Goal: Transaction & Acquisition: Purchase product/service

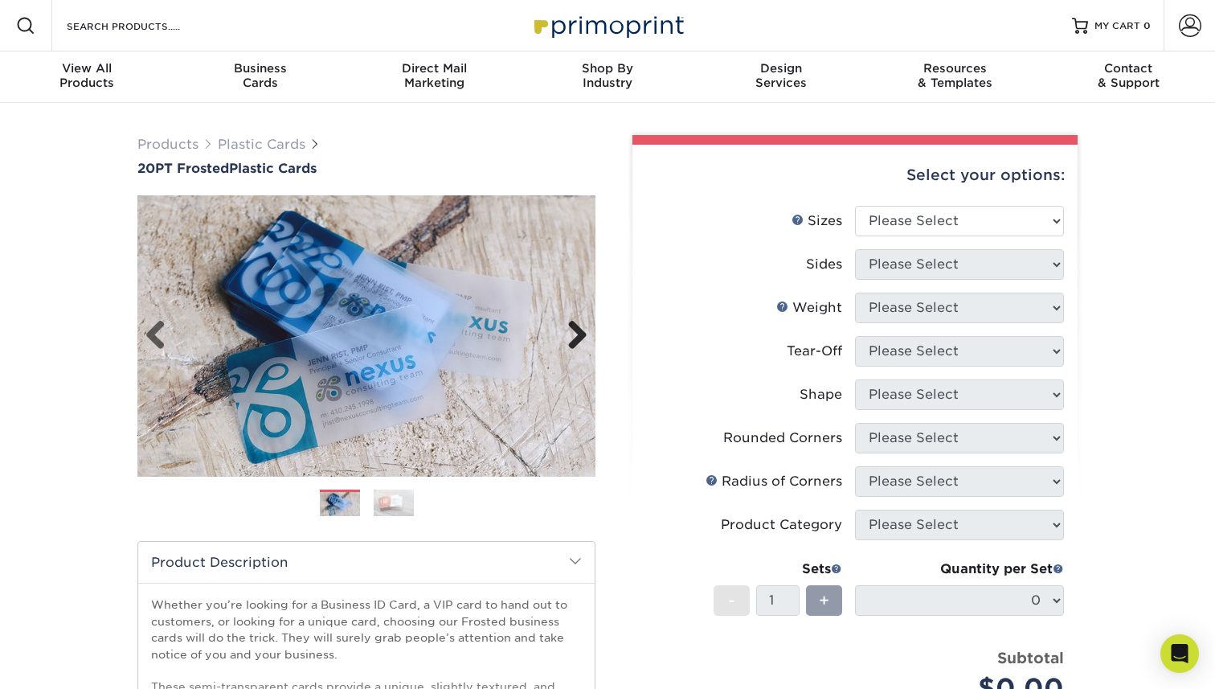
click at [575, 346] on link "Next" at bounding box center [571, 336] width 32 height 32
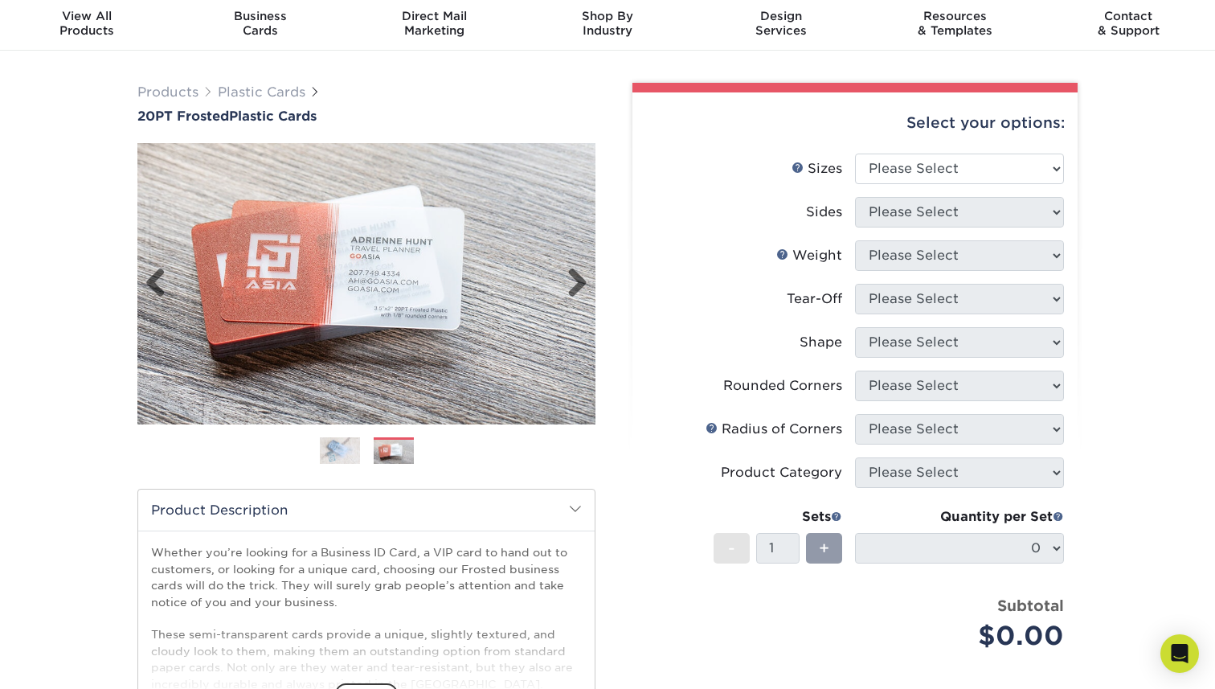
scroll to position [47, 0]
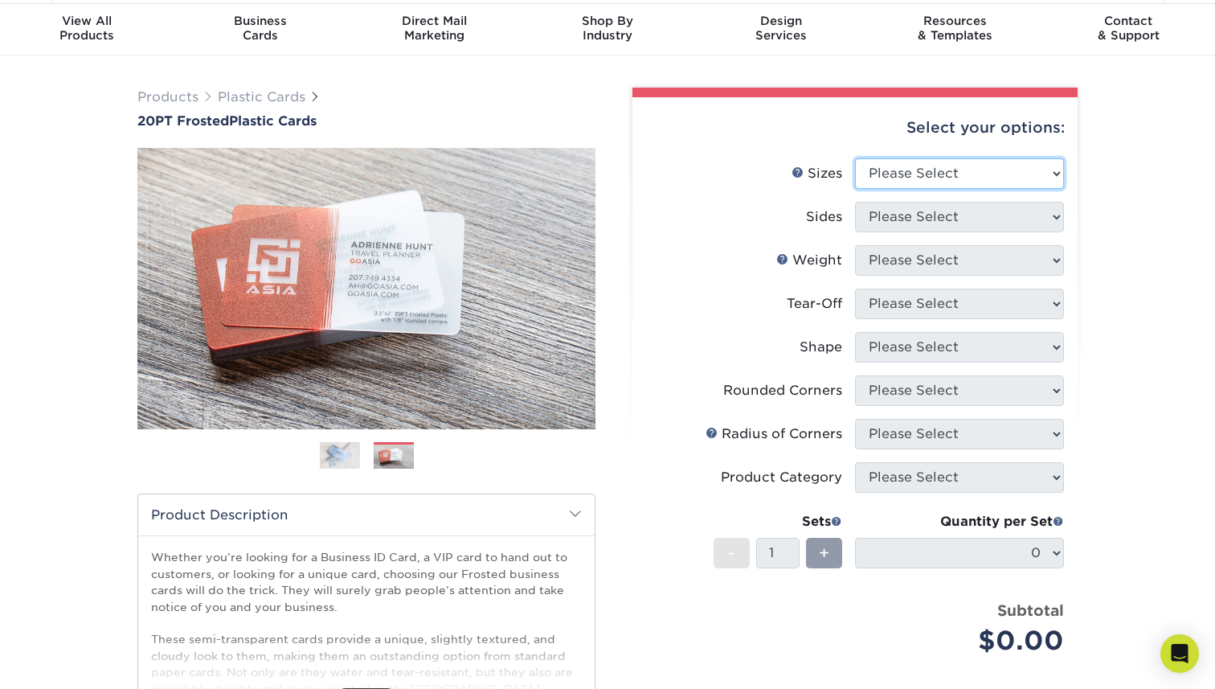
click at [941, 182] on select "Please Select 2" x 3.5" 2" x 8" 2.12" x 3.375" 2.5" x 2.5" 4.25" x 6"" at bounding box center [959, 173] width 209 height 31
select select "2.12x3.38"
click at [855, 158] on select "Please Select 2" x 3.5" 2" x 8" 2.12" x 3.375" 2.5" x 2.5" 4.25" x 6"" at bounding box center [959, 173] width 209 height 31
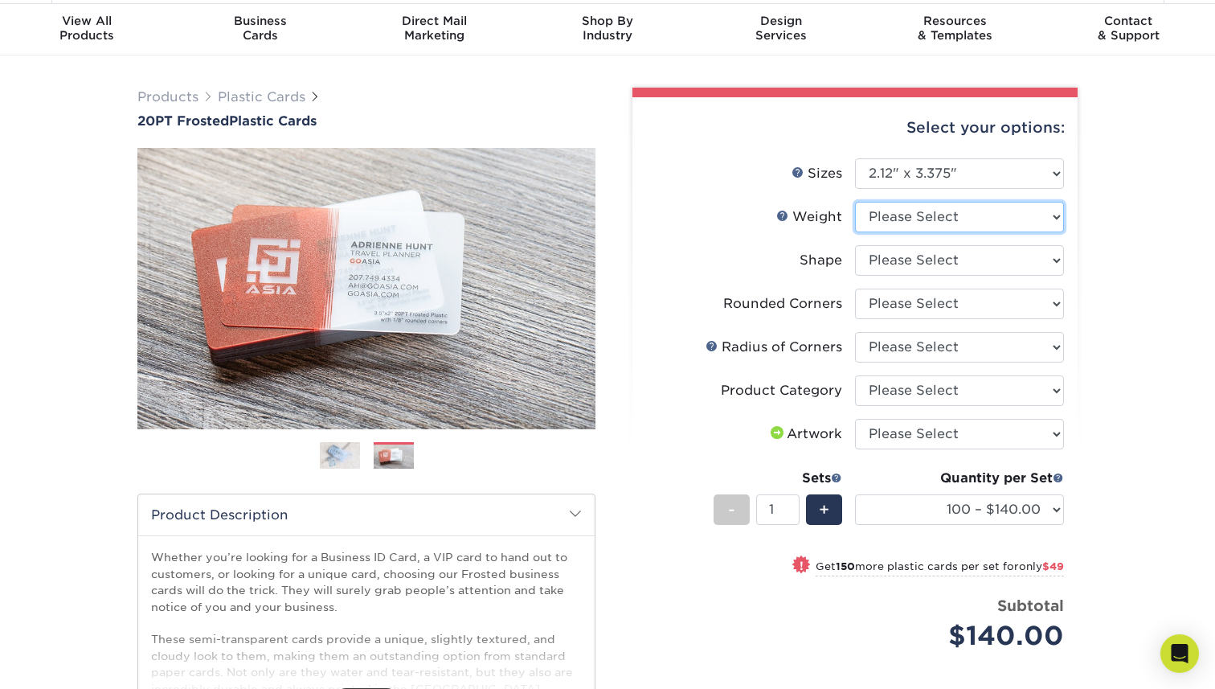
click at [896, 227] on select "Please Select 20PT Frosted Plastic" at bounding box center [959, 217] width 209 height 31
select select "20PT Frosted Plastic"
click at [855, 202] on select "Please Select 20PT Frosted Plastic" at bounding box center [959, 217] width 209 height 31
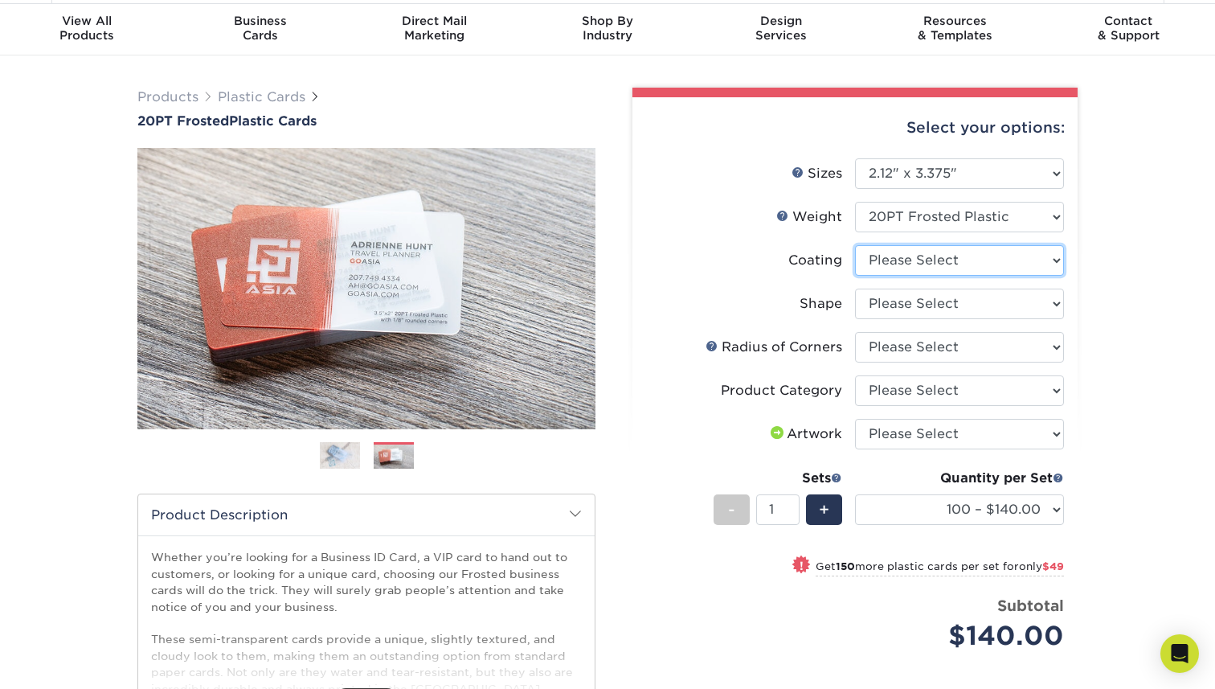
click at [896, 252] on select at bounding box center [959, 260] width 209 height 31
select select "3e7618de-abca-4bda-9f97-8b9129e913d8"
click at [855, 245] on select at bounding box center [959, 260] width 209 height 31
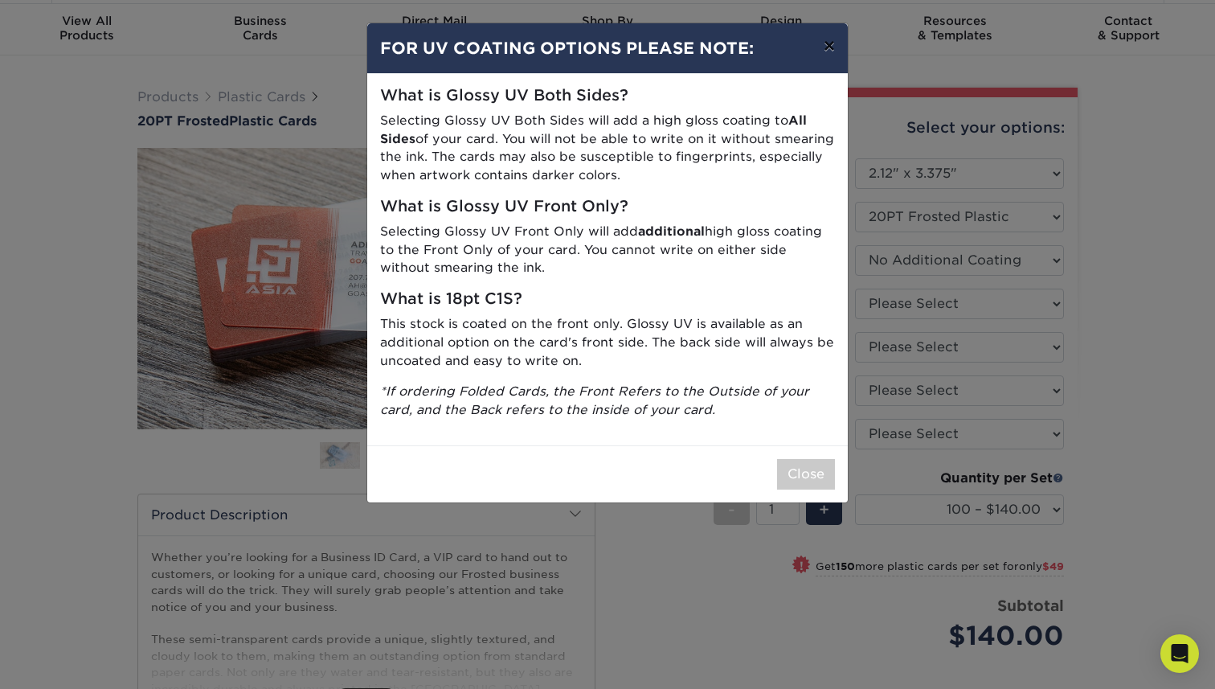
click at [828, 47] on button "×" at bounding box center [829, 45] width 37 height 45
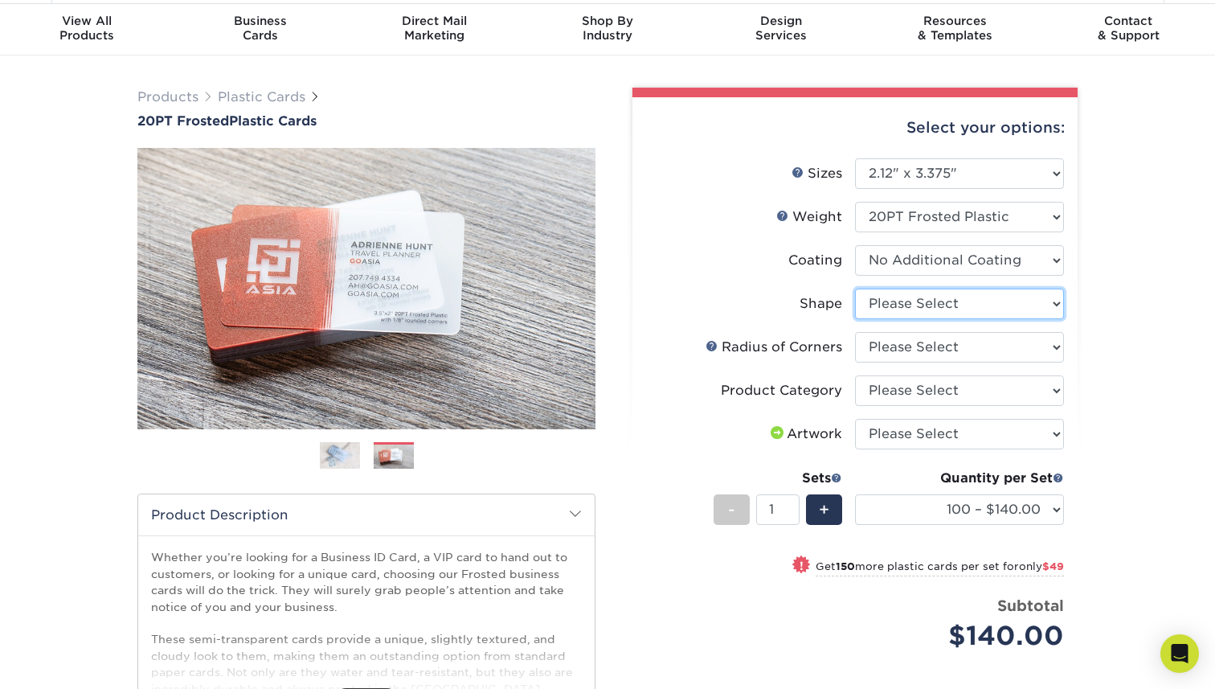
click at [875, 293] on select "Please Select Standard" at bounding box center [959, 304] width 209 height 31
select select "standard"
click at [855, 289] on select "Please Select Standard" at bounding box center [959, 304] width 209 height 31
click at [874, 350] on select "Please Select Rounded 1/8" Rounded 1/4"" at bounding box center [959, 347] width 209 height 31
select select "589680c7-ee9a-431b-9d12-d7aeb1386a97"
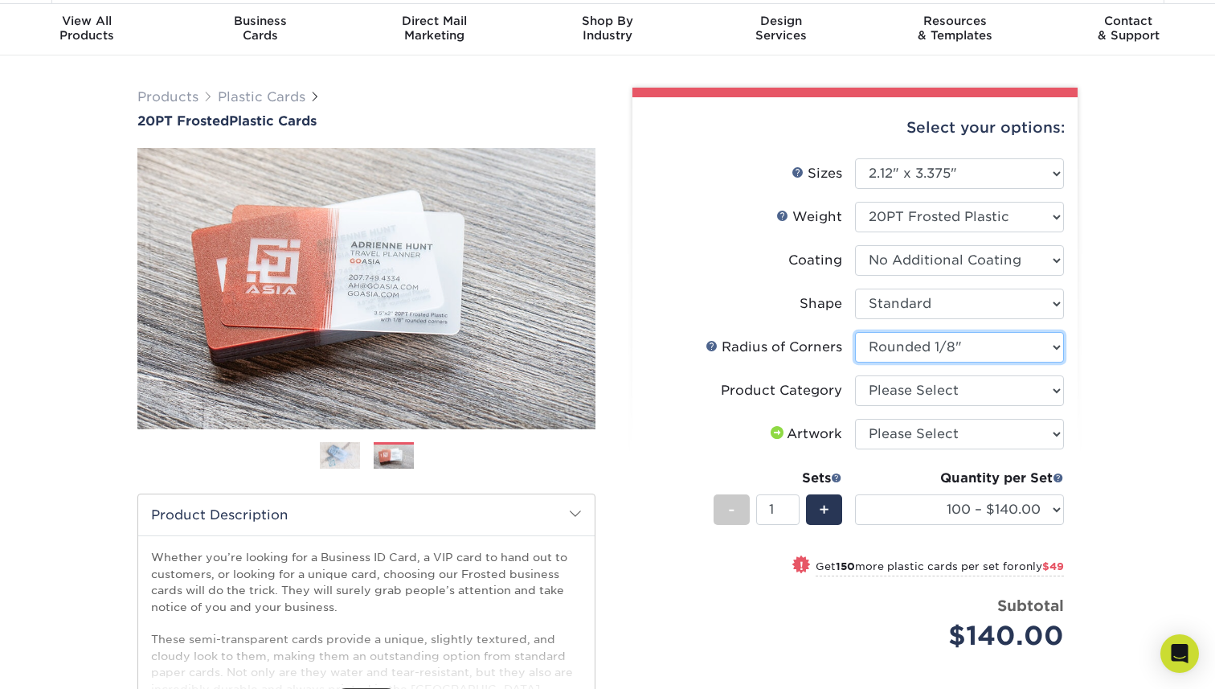
click at [855, 332] on select "Please Select Rounded 1/8" Rounded 1/4"" at bounding box center [959, 347] width 209 height 31
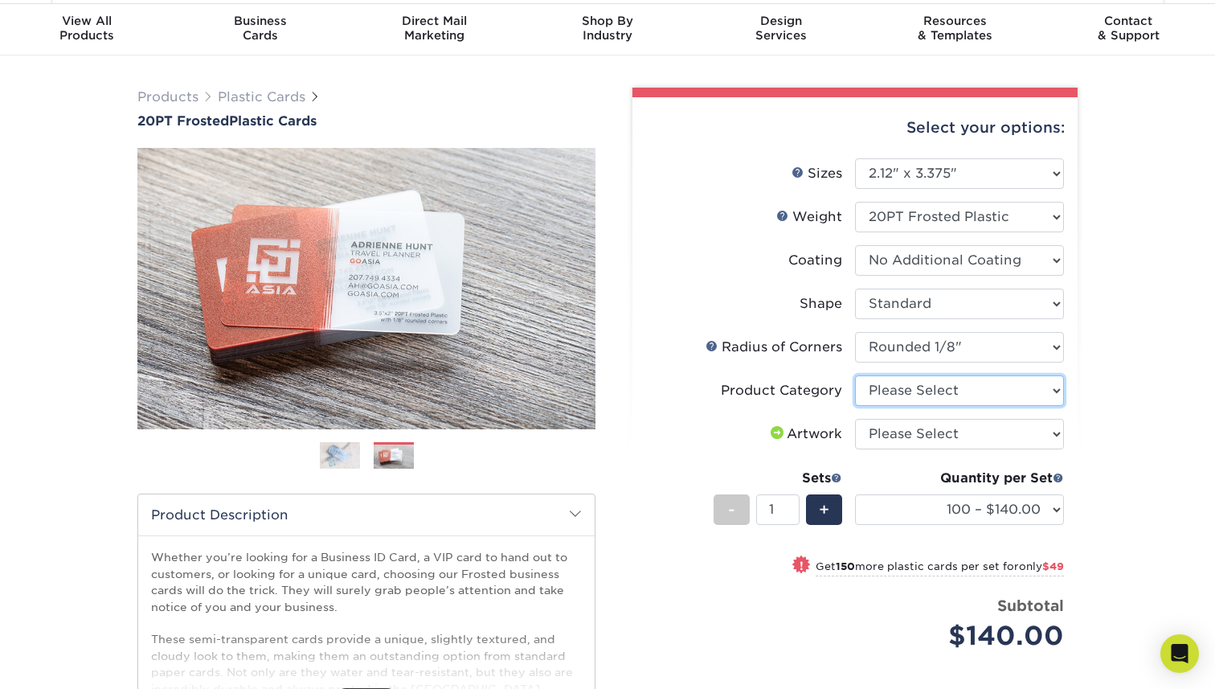
click at [876, 396] on select "Please Select Business Cards" at bounding box center [959, 390] width 209 height 31
select select "3b5148f1-0588-4f88-a218-97bcfdce65c1"
click at [855, 375] on select "Please Select Business Cards" at bounding box center [959, 390] width 209 height 31
click at [884, 428] on select "Please Select I will upload files I need a design - $100" at bounding box center [959, 434] width 209 height 31
select select "upload"
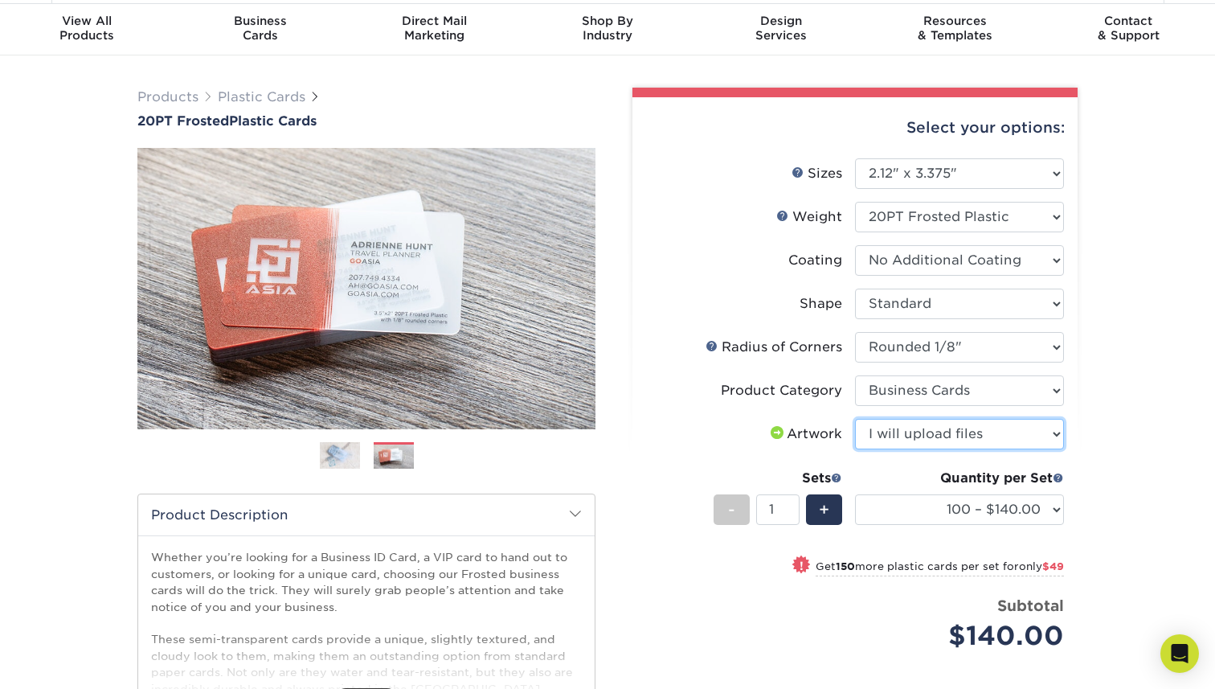
click at [855, 419] on select "Please Select I will upload files I need a design - $100" at bounding box center [959, 434] width 209 height 31
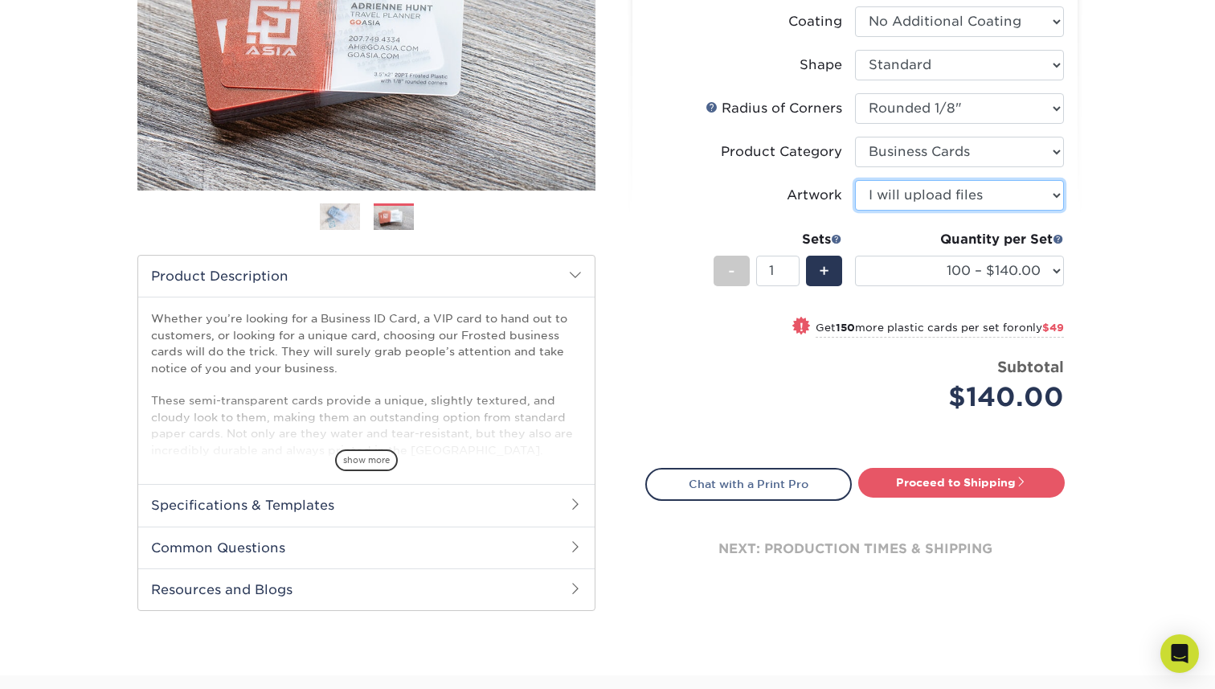
scroll to position [287, 0]
click at [900, 476] on link "Proceed to Shipping" at bounding box center [962, 481] width 207 height 29
type input "Set 1"
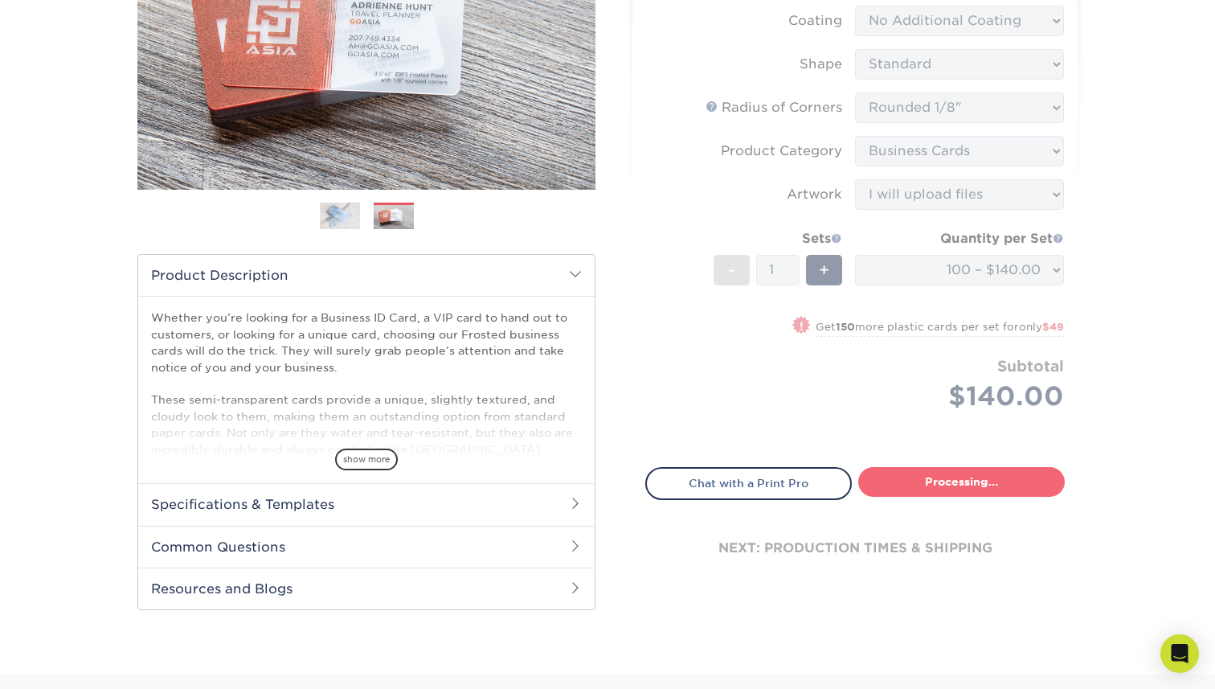
select select "3195234f-f80e-4297-8583-e3166ede28d7"
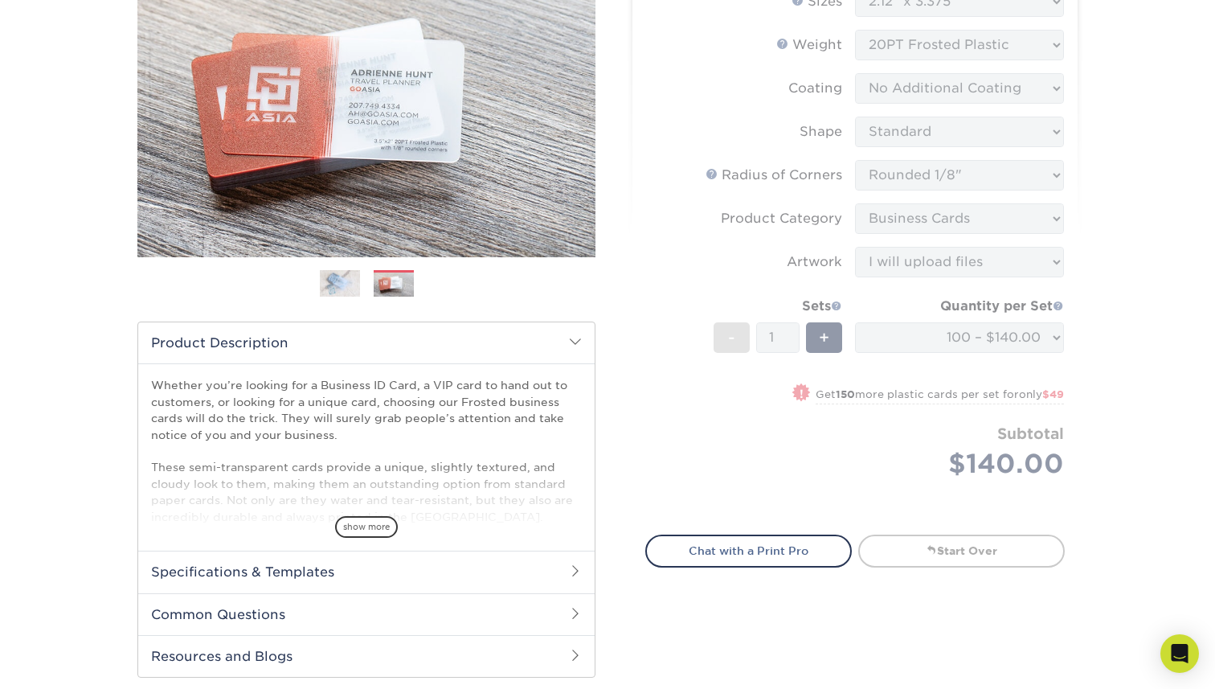
scroll to position [69, 0]
